Goal: Information Seeking & Learning: Learn about a topic

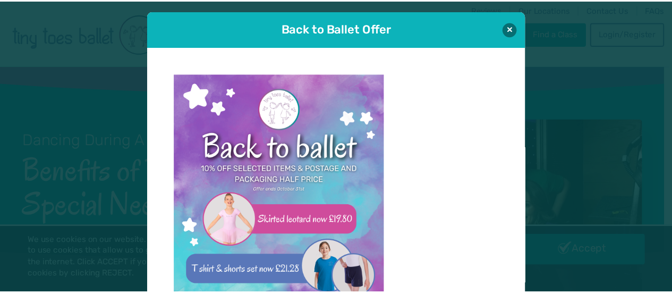
scroll to position [11, 0]
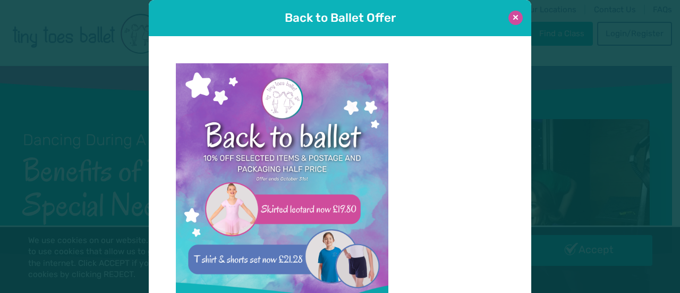
click at [511, 23] on button at bounding box center [516, 18] width 14 height 14
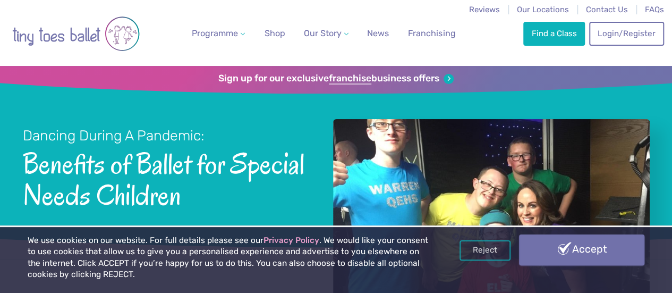
click at [571, 242] on link "Accept" at bounding box center [581, 249] width 125 height 31
